Goal: Information Seeking & Learning: Learn about a topic

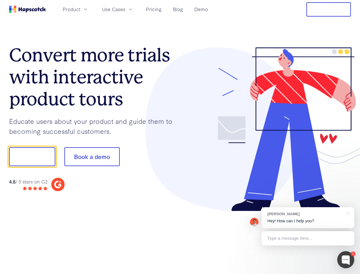
click at [180, 137] on div at bounding box center [265, 129] width 171 height 164
click at [80, 9] on span "Product" at bounding box center [72, 9] width 18 height 7
click at [125, 9] on span "Use Cases" at bounding box center [113, 9] width 23 height 7
click at [329, 9] on button "Free Trial" at bounding box center [328, 9] width 44 height 14
click at [32, 156] on button "Show me!" at bounding box center [32, 156] width 46 height 19
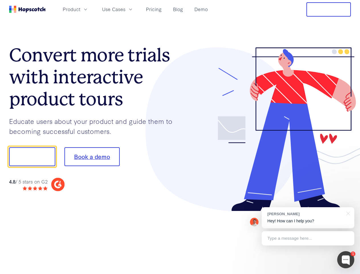
click at [92, 156] on button "Book a demo" at bounding box center [91, 156] width 55 height 19
click at [346, 259] on div at bounding box center [345, 259] width 17 height 17
click at [308, 217] on div "[PERSON_NAME] Hey! How can I help you?" at bounding box center [308, 217] width 93 height 21
click at [347, 213] on div at bounding box center [300, 156] width 107 height 190
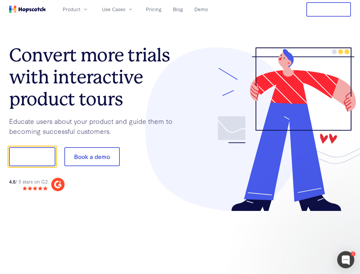
click at [308, 238] on div at bounding box center [300, 194] width 107 height 114
